Goal: Task Accomplishment & Management: Manage account settings

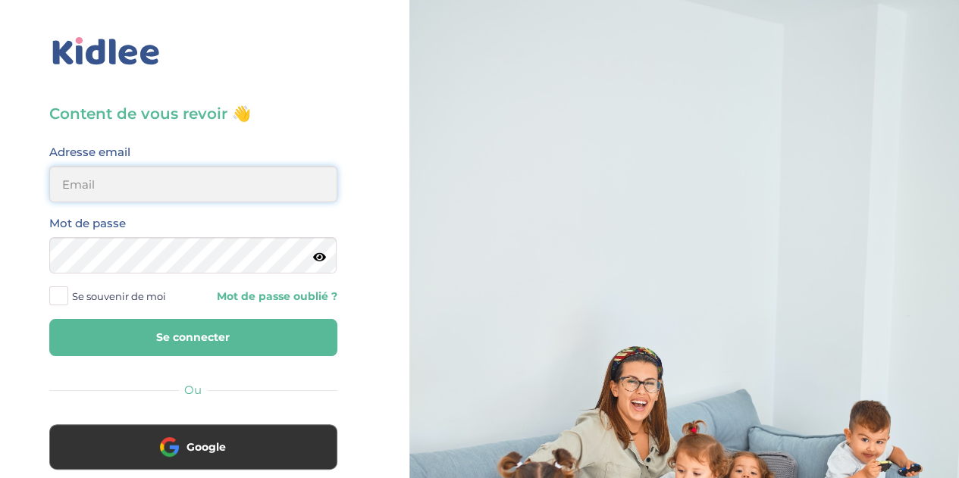
type input "florewitvoet@yahoo.fr"
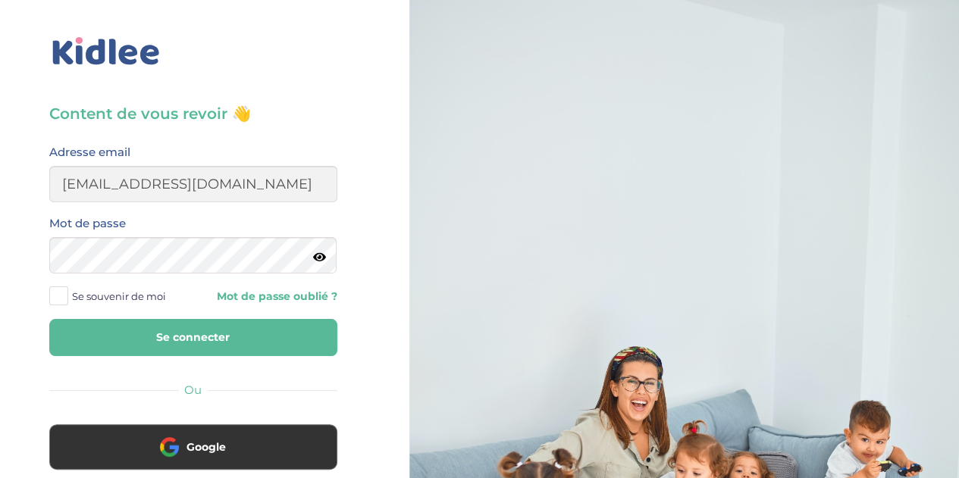
click at [321, 262] on icon at bounding box center [319, 257] width 13 height 11
click at [177, 343] on button "Se connecter" at bounding box center [193, 337] width 288 height 37
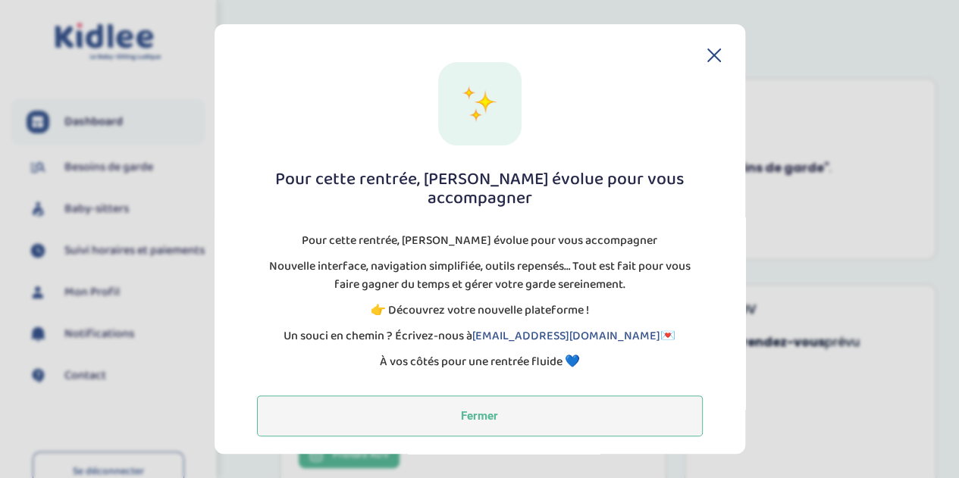
click at [450, 407] on button "Fermer" at bounding box center [480, 416] width 446 height 41
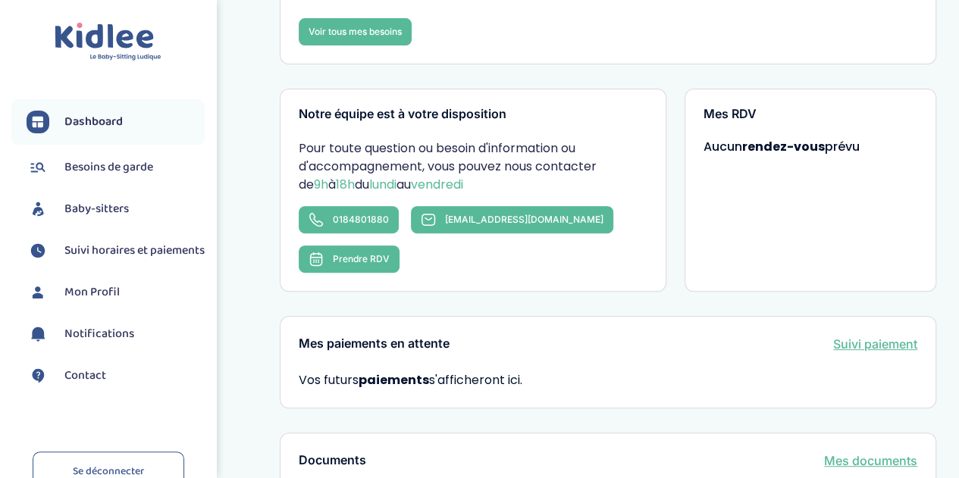
scroll to position [164, 0]
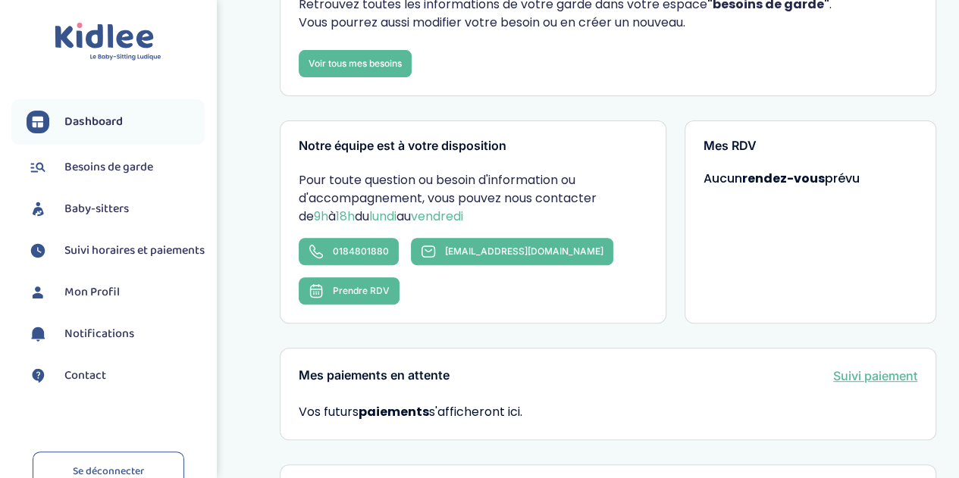
click at [93, 122] on span "Dashboard" at bounding box center [93, 122] width 58 height 18
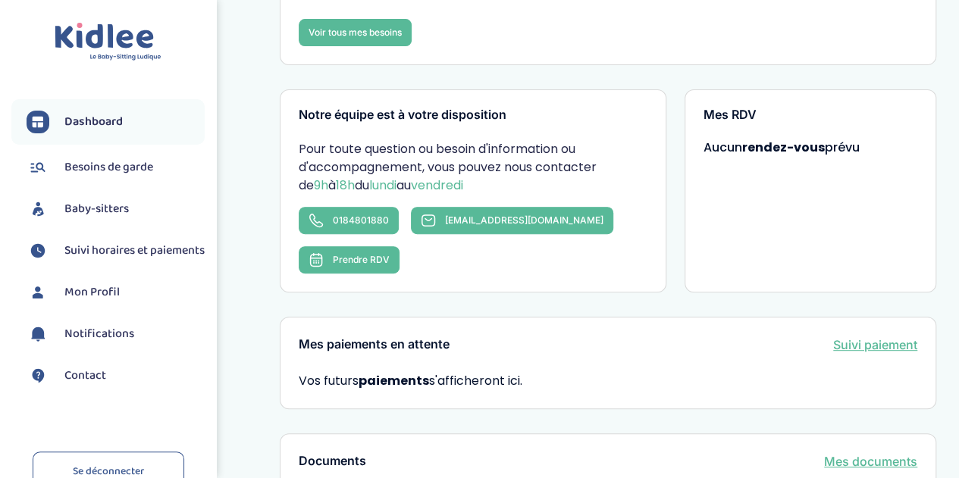
scroll to position [190, 0]
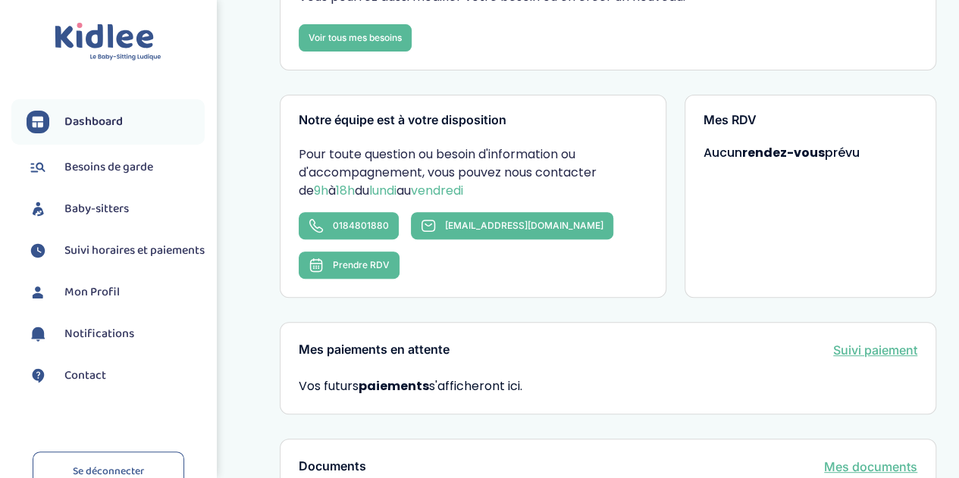
click at [99, 299] on span "Mon Profil" at bounding box center [91, 292] width 55 height 18
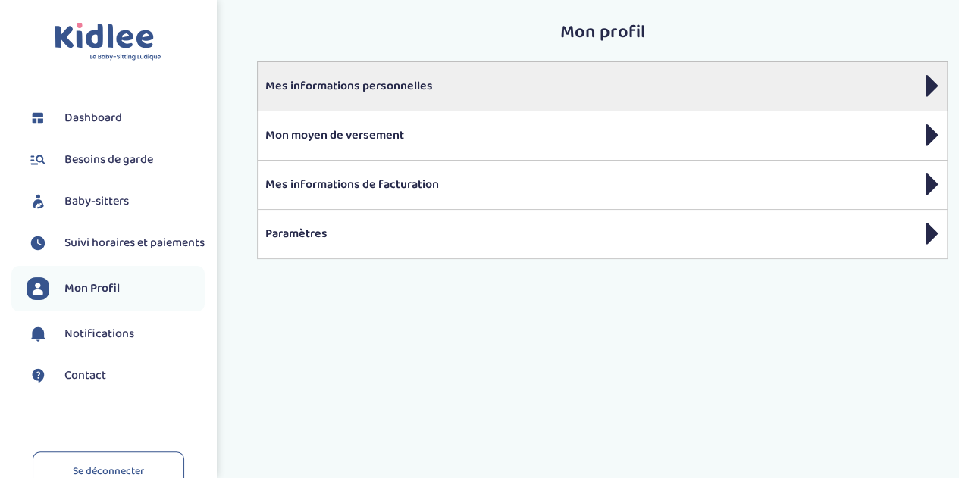
click at [518, 86] on p "Mes informations personnelles" at bounding box center [602, 86] width 674 height 18
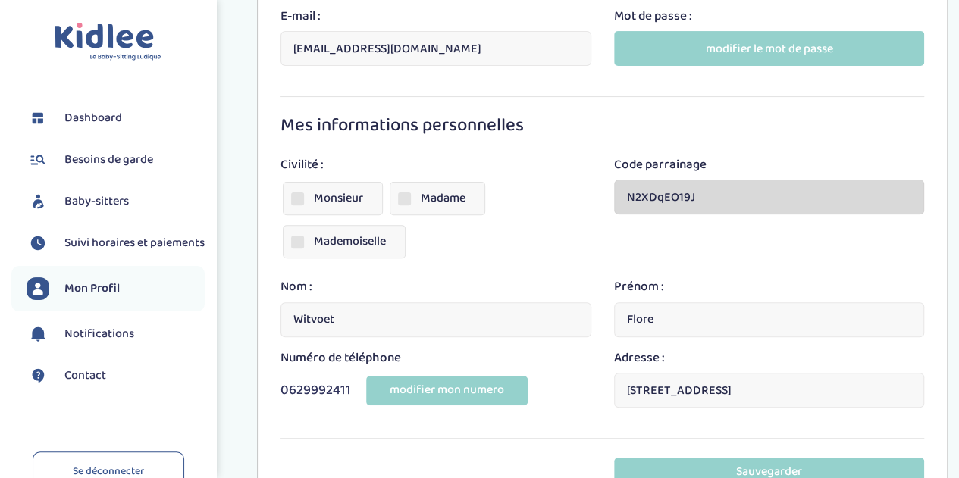
scroll to position [160, 0]
click at [404, 198] on span at bounding box center [404, 198] width 13 height 13
click at [0, 0] on input "Madame" at bounding box center [0, 0] width 0 height 0
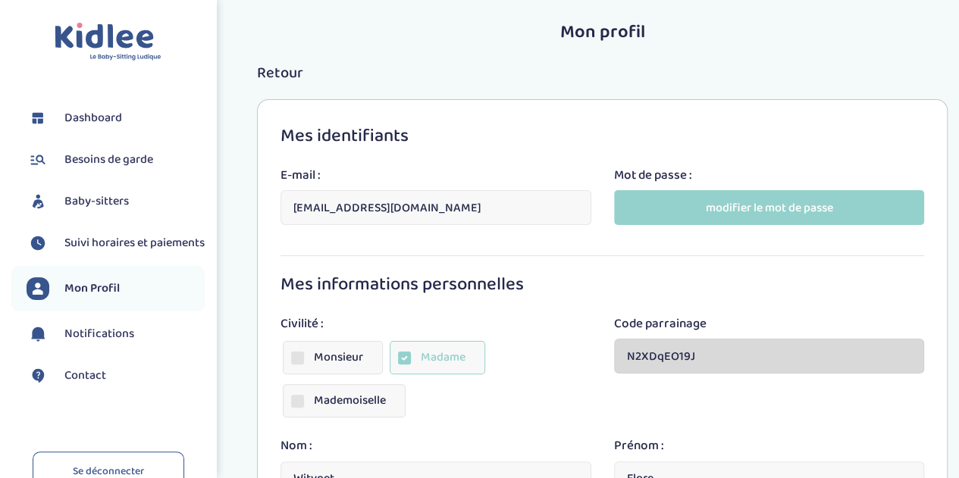
scroll to position [280, 0]
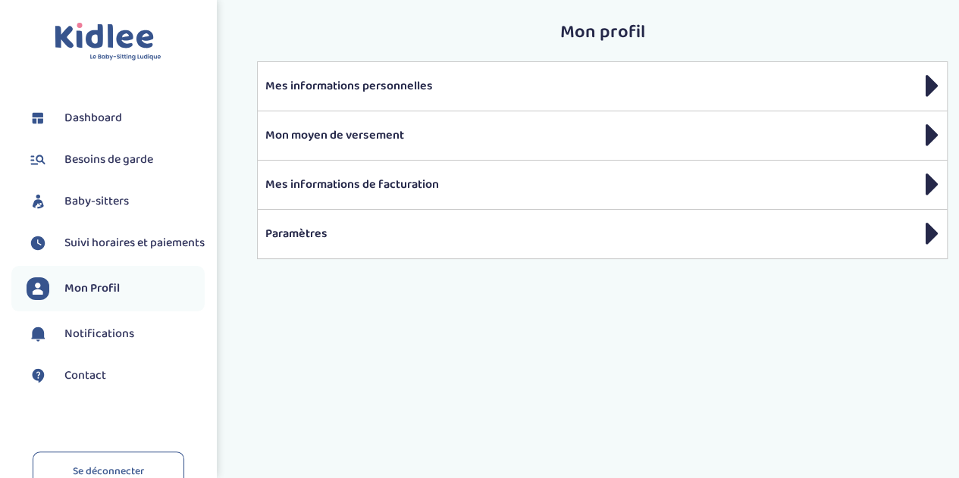
click at [74, 121] on span "Dashboard" at bounding box center [93, 118] width 58 height 18
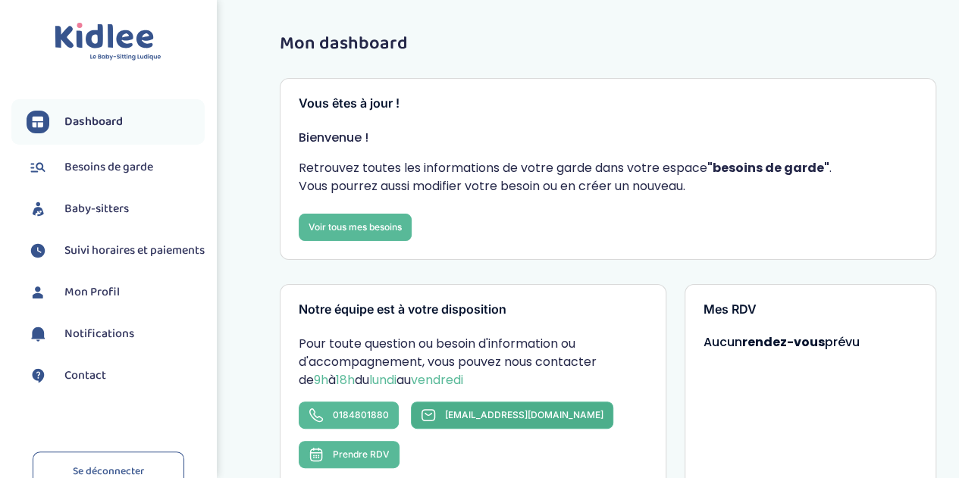
click at [483, 418] on span "[EMAIL_ADDRESS][DOMAIN_NAME]" at bounding box center [524, 414] width 158 height 11
click at [737, 127] on div "Vous êtes à jour ! Bienvenue ! Retrouvez toutes les informations de votre garde…" at bounding box center [608, 169] width 656 height 182
